Goal: Task Accomplishment & Management: Manage account settings

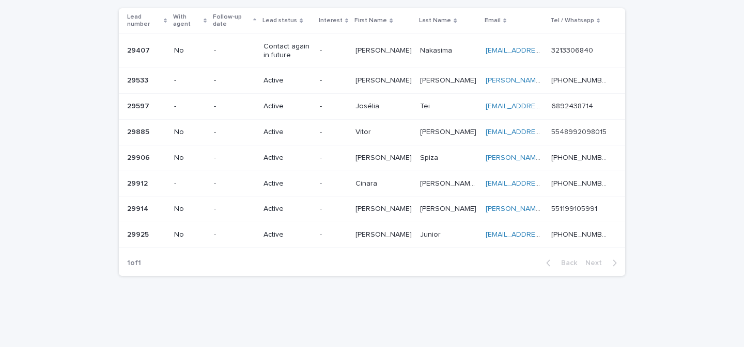
scroll to position [85, 0]
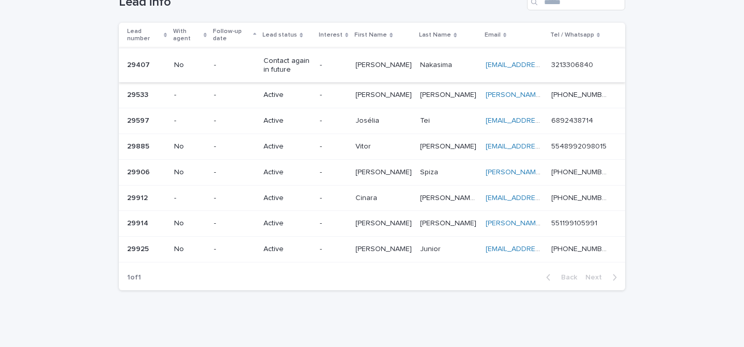
scroll to position [85, 0]
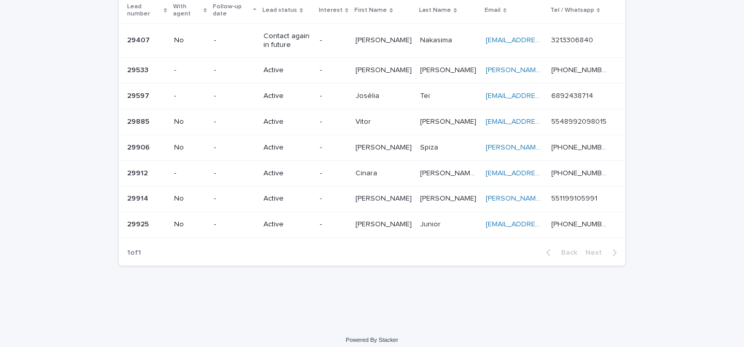
click at [311, 33] on p "Contact again in future" at bounding box center [287, 41] width 48 height 18
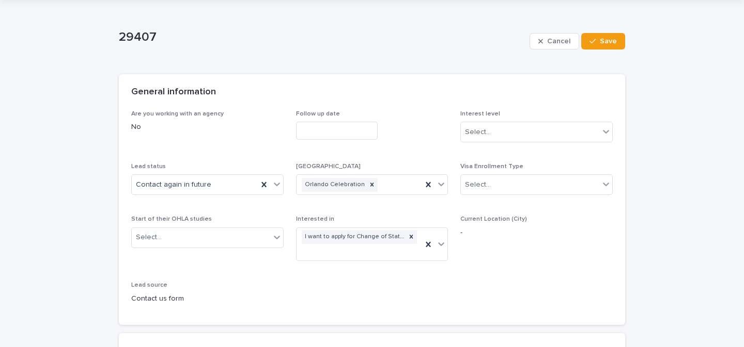
scroll to position [86, 0]
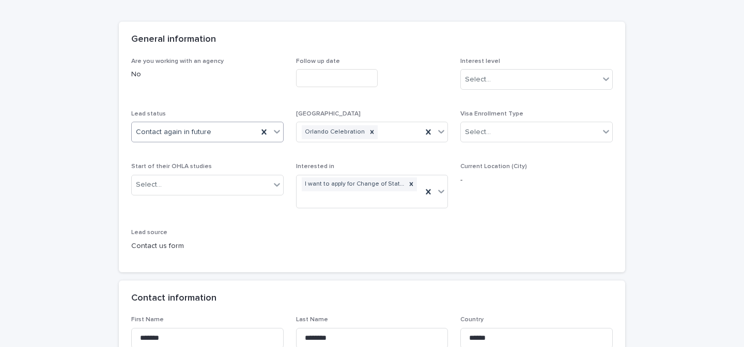
click at [274, 131] on icon at bounding box center [277, 133] width 6 height 4
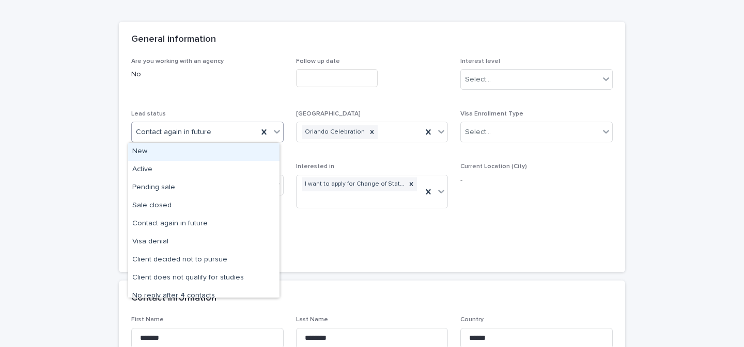
click at [254, 67] on div "Are you working with an agency No" at bounding box center [207, 73] width 152 height 30
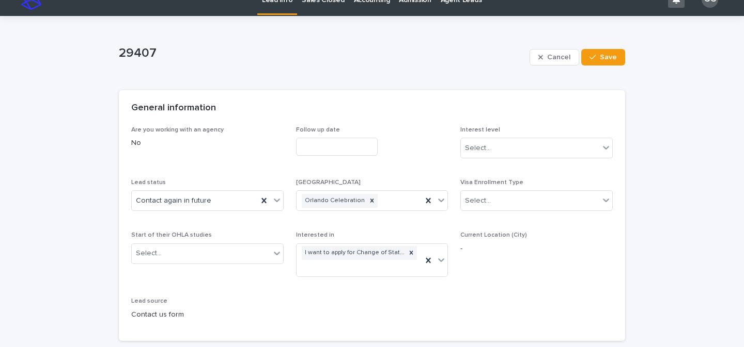
scroll to position [0, 0]
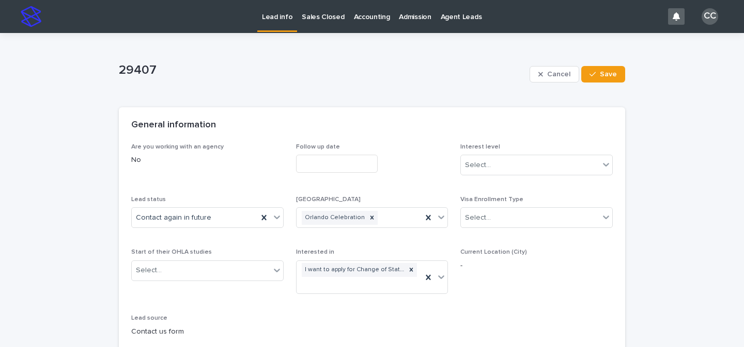
click at [283, 19] on p "Lead info" at bounding box center [277, 11] width 30 height 22
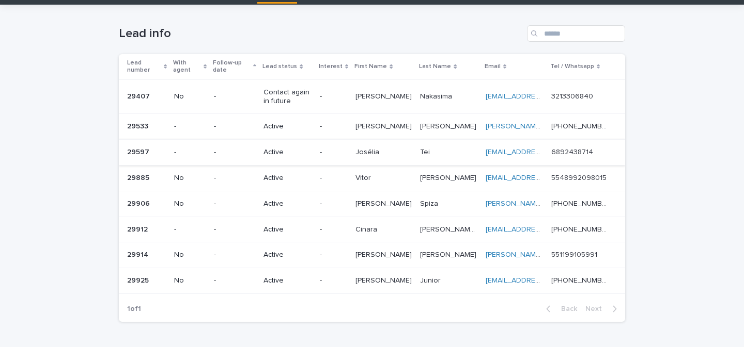
scroll to position [85, 0]
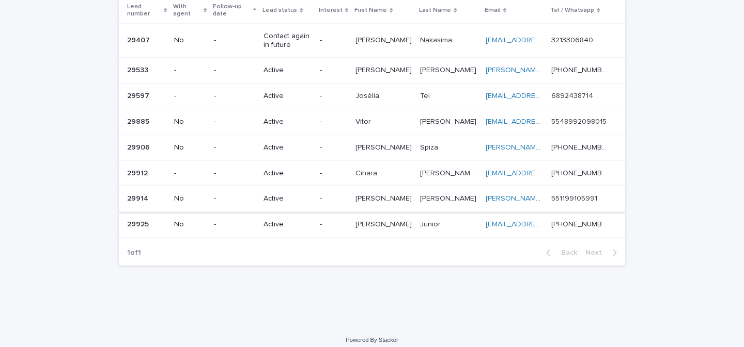
click at [357, 188] on tbody "29407 29407 No - Contact again in future - Eveline Eveline Nakasima Nakasima Ev…" at bounding box center [372, 130] width 506 height 214
click at [294, 240] on div "1 of 1 Back Next" at bounding box center [372, 253] width 506 height 26
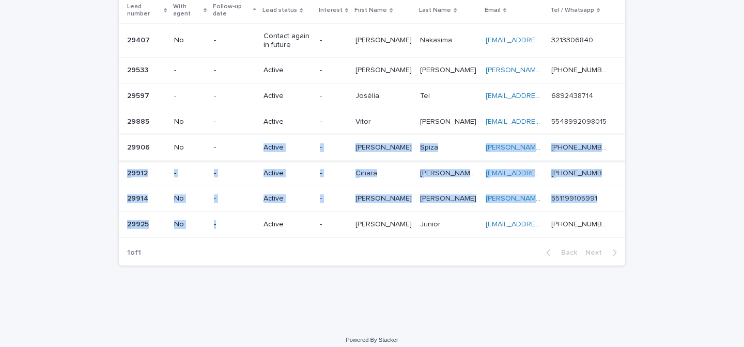
drag, startPoint x: 248, startPoint y: 219, endPoint x: 261, endPoint y: 143, distance: 77.9
click at [261, 143] on tbody "29407 29407 No - Contact again in future - Eveline Eveline Nakasima Nakasima Ev…" at bounding box center [372, 130] width 506 height 214
click at [255, 195] on p "-" at bounding box center [234, 199] width 41 height 9
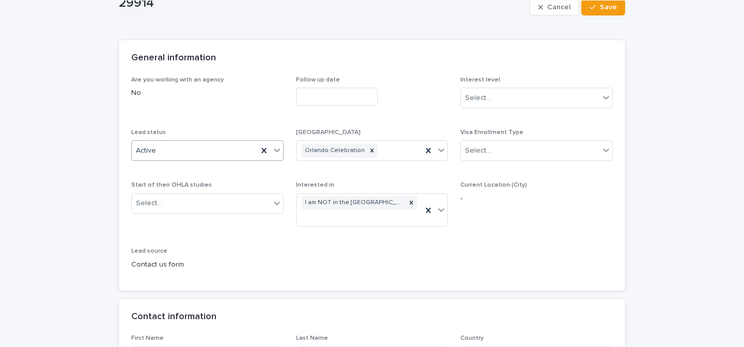
scroll to position [208, 0]
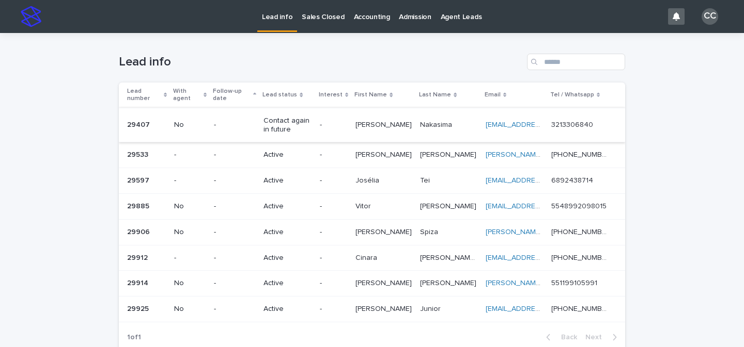
click at [311, 252] on div "Active" at bounding box center [287, 257] width 48 height 11
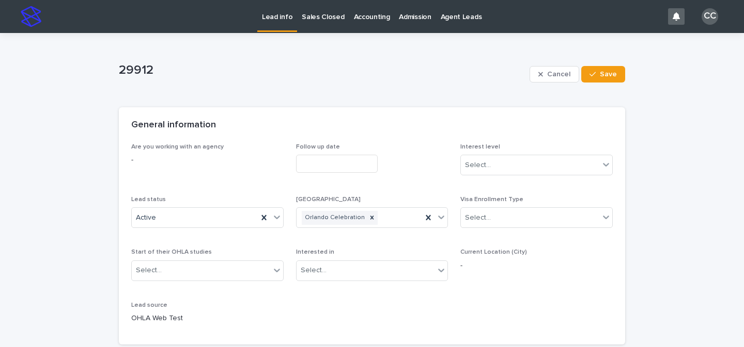
click at [279, 19] on p "Lead info" at bounding box center [277, 11] width 30 height 22
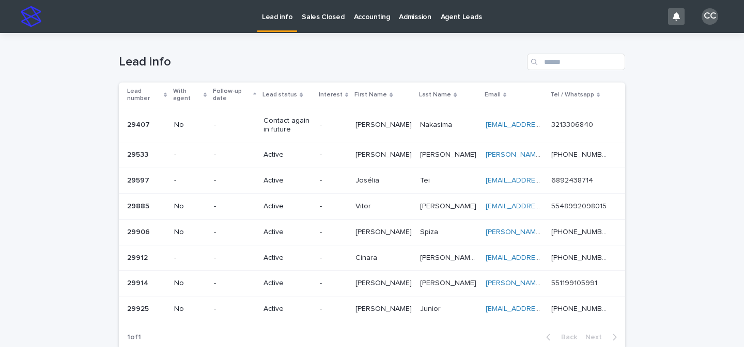
click at [276, 24] on link "Lead info" at bounding box center [277, 15] width 40 height 30
click at [272, 21] on p "Lead info" at bounding box center [277, 11] width 30 height 22
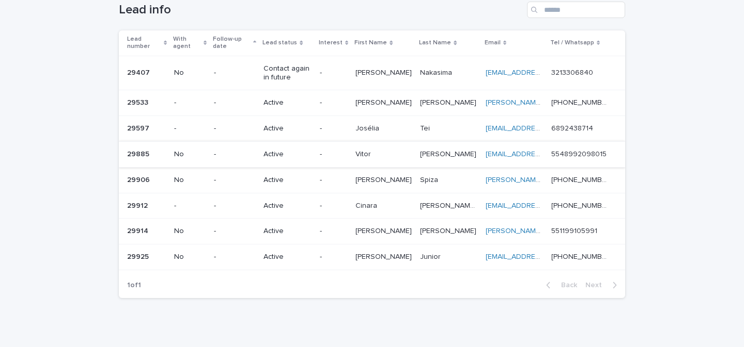
scroll to position [85, 0]
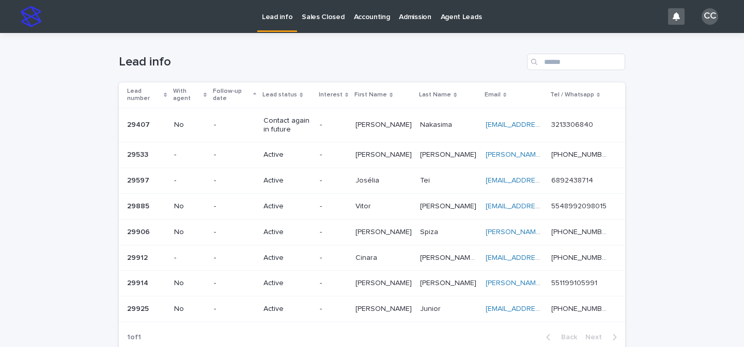
click at [271, 15] on p "Lead info" at bounding box center [277, 11] width 30 height 22
drag, startPoint x: 603, startPoint y: 276, endPoint x: 546, endPoint y: 279, distance: 56.9
click at [551, 279] on div "551199105991 551199105991" at bounding box center [579, 283] width 57 height 9
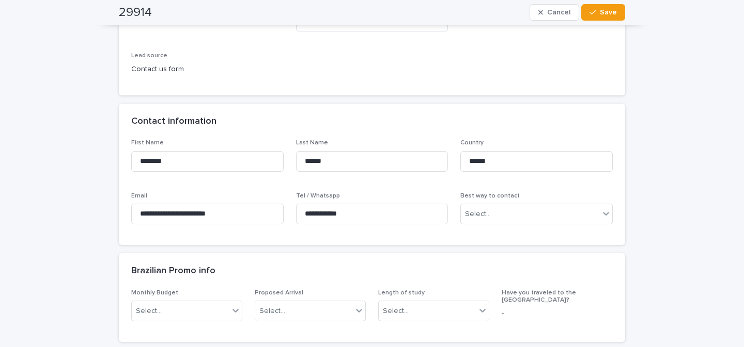
scroll to position [283, 0]
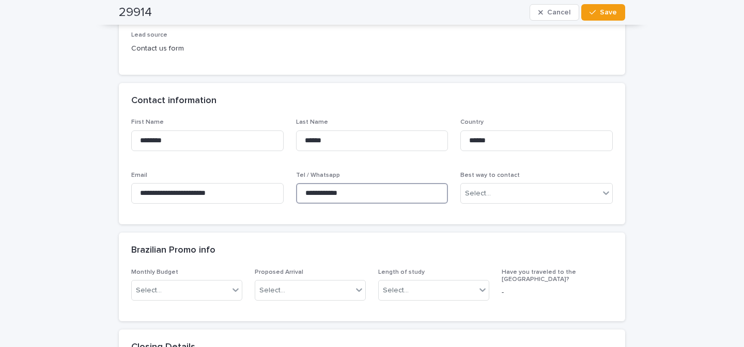
click at [347, 186] on input "**********" at bounding box center [372, 193] width 152 height 21
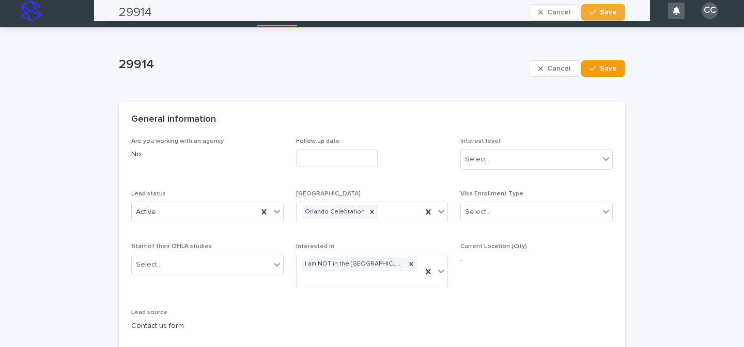
scroll to position [0, 0]
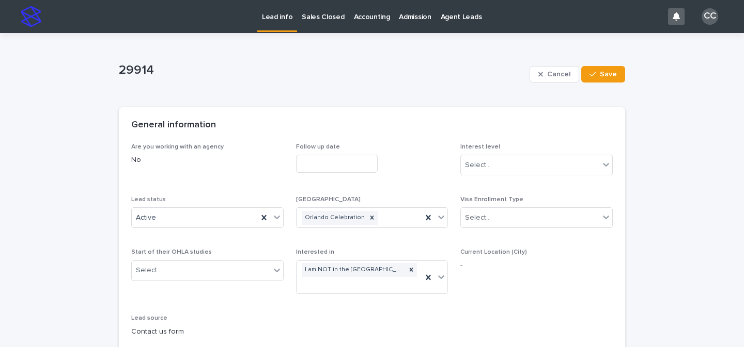
click at [267, 19] on p "Lead info" at bounding box center [277, 11] width 30 height 22
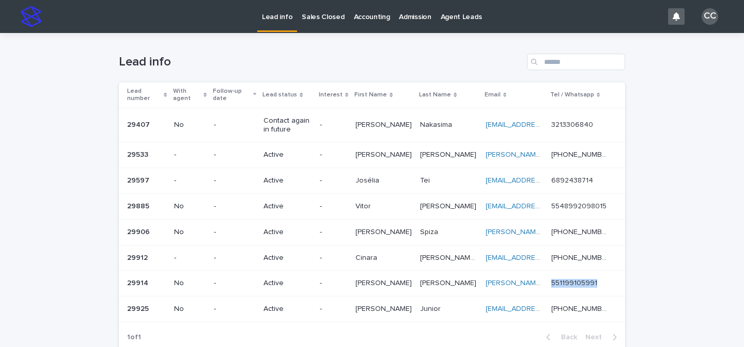
drag, startPoint x: 539, startPoint y: 281, endPoint x: 601, endPoint y: 278, distance: 62.0
click at [601, 278] on tr "29914 29914 No - Active - Fernando Fernando Branco Branco fernando.mottab@gmail…" at bounding box center [372, 284] width 506 height 26
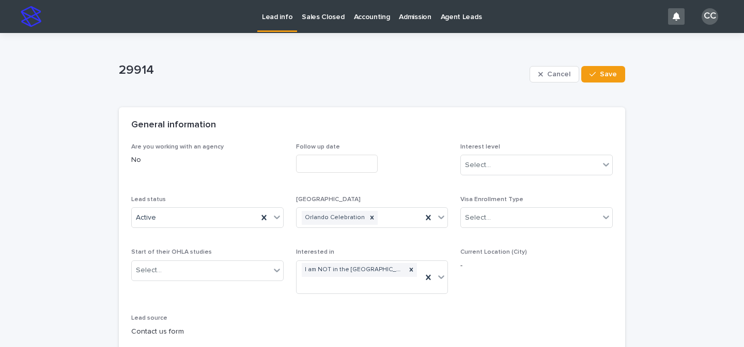
scroll to position [217, 0]
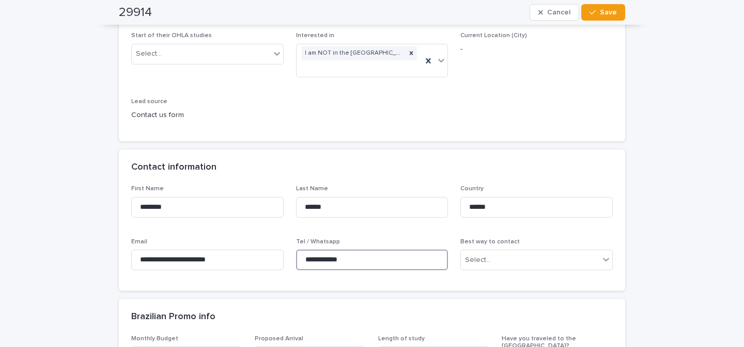
click at [352, 262] on input "**********" at bounding box center [372, 260] width 152 height 21
click at [332, 260] on input "**********" at bounding box center [372, 260] width 152 height 21
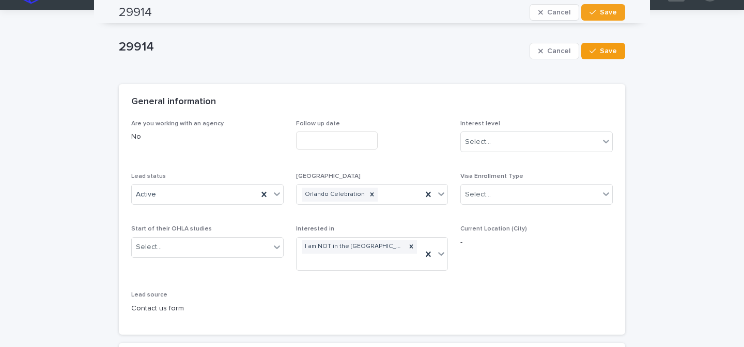
scroll to position [0, 0]
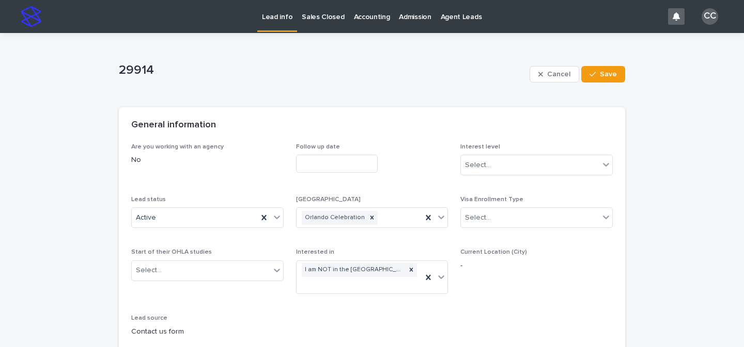
click at [285, 20] on p "Lead info" at bounding box center [277, 11] width 30 height 22
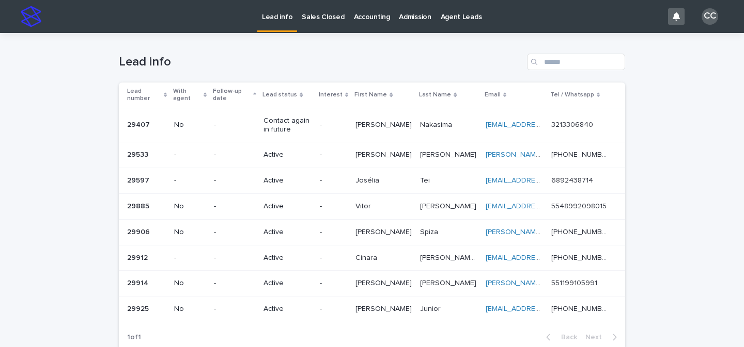
click at [274, 13] on p "Lead info" at bounding box center [277, 11] width 30 height 22
click at [351, 287] on td "-" at bounding box center [333, 284] width 36 height 26
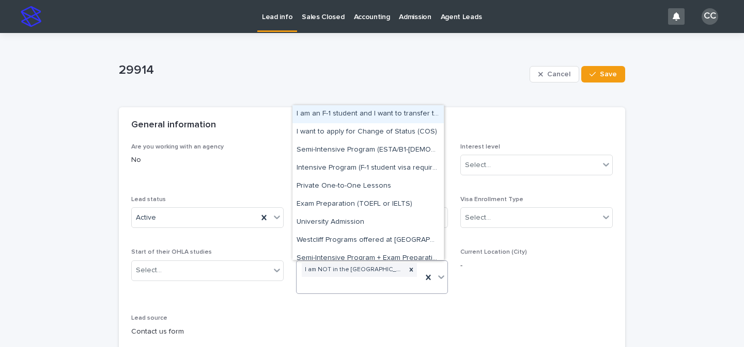
click at [369, 280] on div "I am NOT in the USA and I want to apply for an F1 visa" at bounding box center [359, 277] width 126 height 33
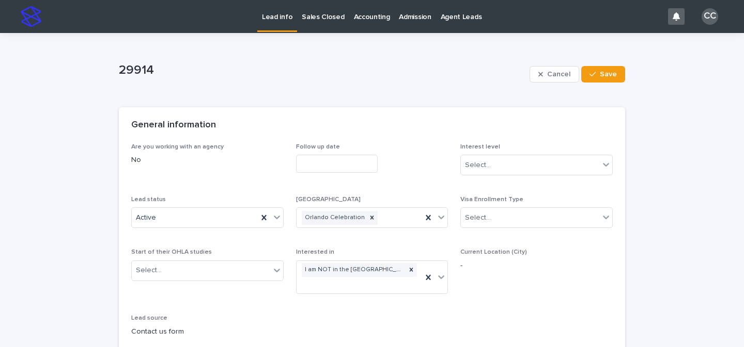
click at [257, 61] on div "29914" at bounding box center [322, 69] width 406 height 17
click at [271, 22] on link "Lead info" at bounding box center [277, 15] width 40 height 30
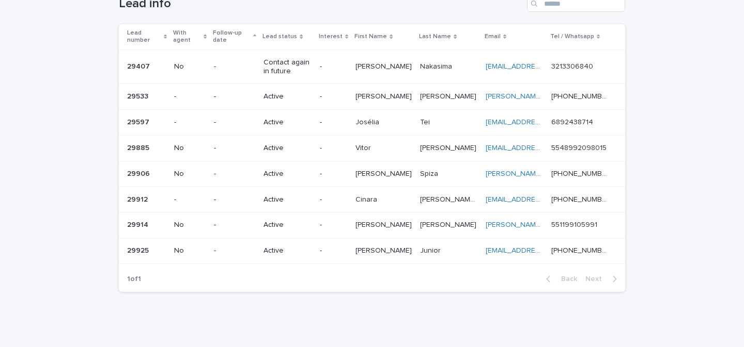
scroll to position [44, 0]
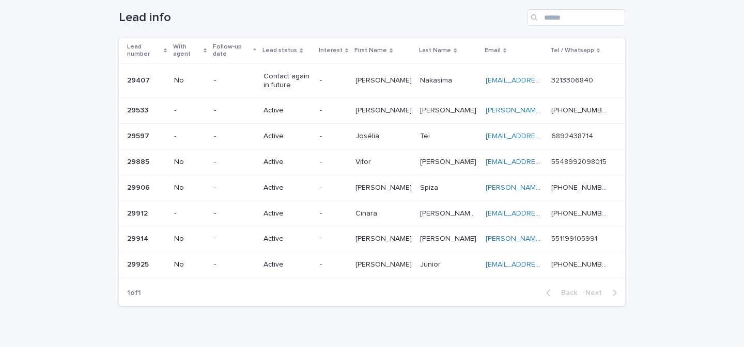
click at [345, 210] on p "-" at bounding box center [333, 214] width 27 height 9
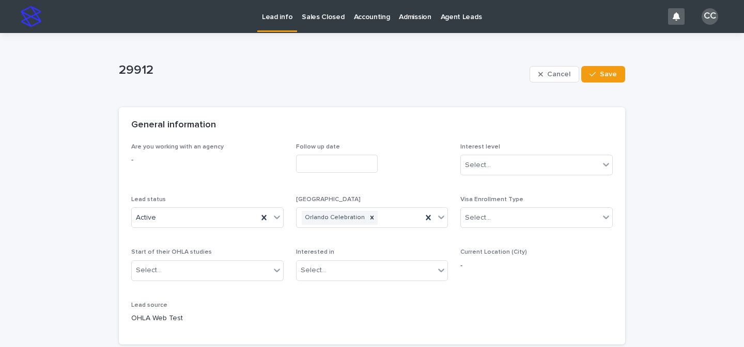
click at [277, 13] on p "Lead info" at bounding box center [277, 11] width 30 height 22
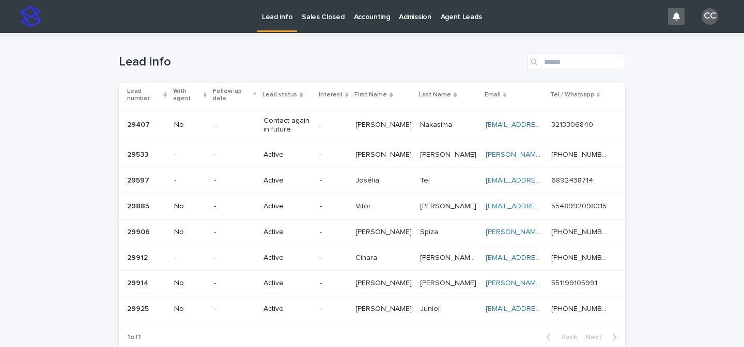
scroll to position [85, 0]
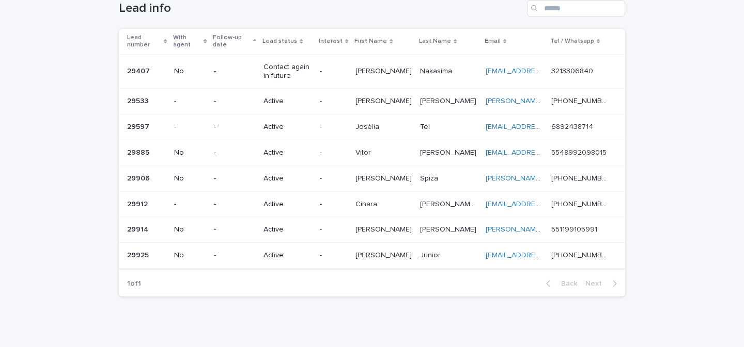
scroll to position [85, 0]
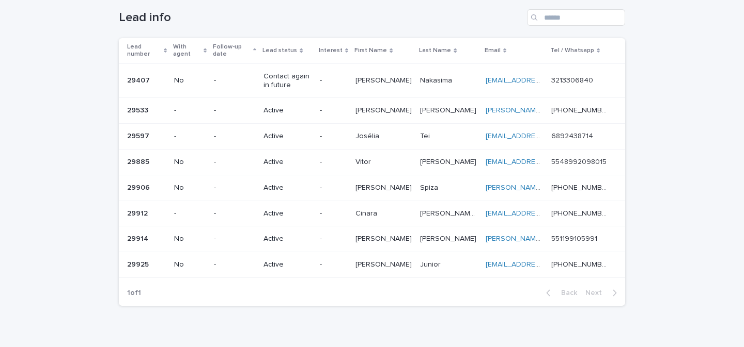
scroll to position [85, 0]
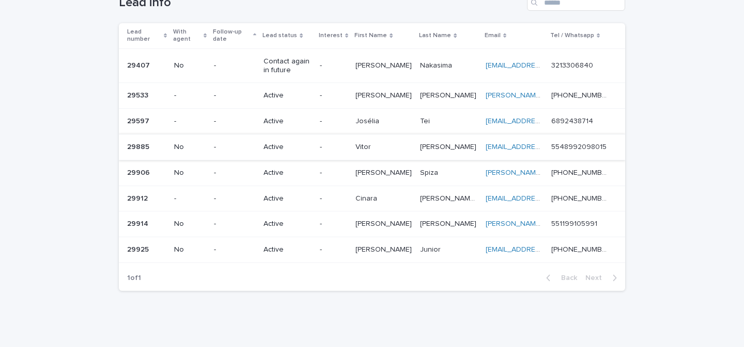
scroll to position [85, 0]
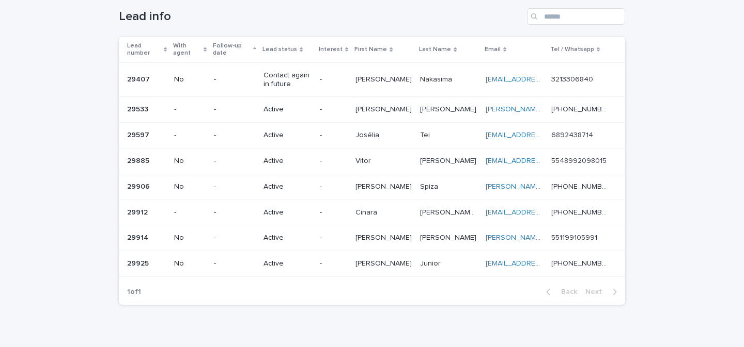
scroll to position [85, 0]
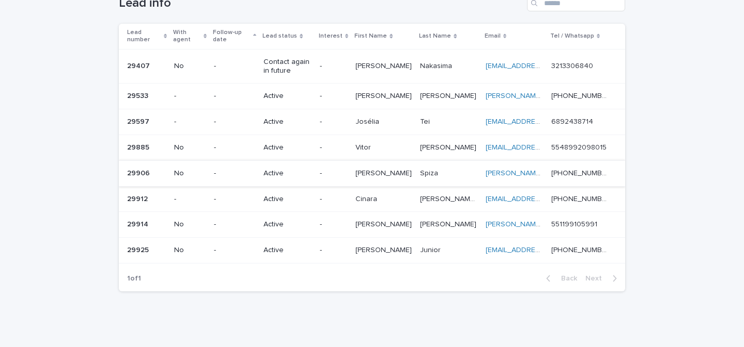
scroll to position [85, 0]
